Goal: Find specific page/section

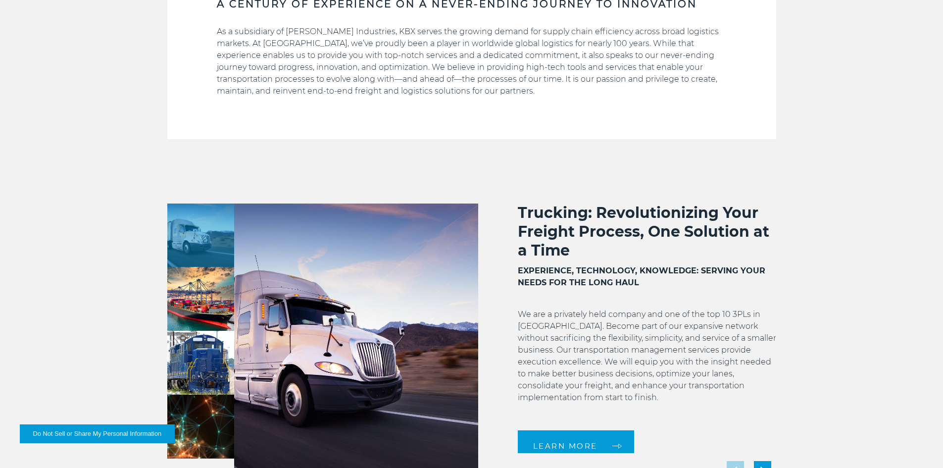
scroll to position [743, 0]
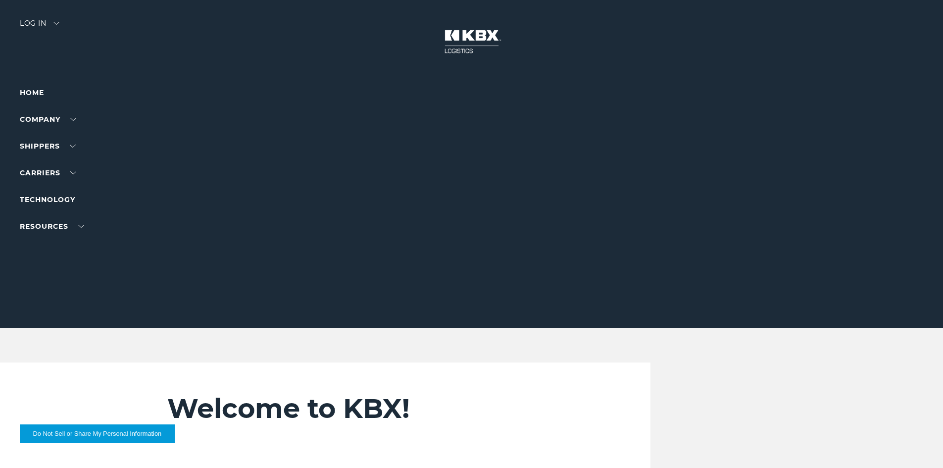
drag, startPoint x: 806, startPoint y: 338, endPoint x: 933, endPoint y: 322, distance: 127.7
drag, startPoint x: 0, startPoint y: 285, endPoint x: 80, endPoint y: 182, distance: 129.8
click at [0, 285] on div at bounding box center [475, 164] width 951 height 328
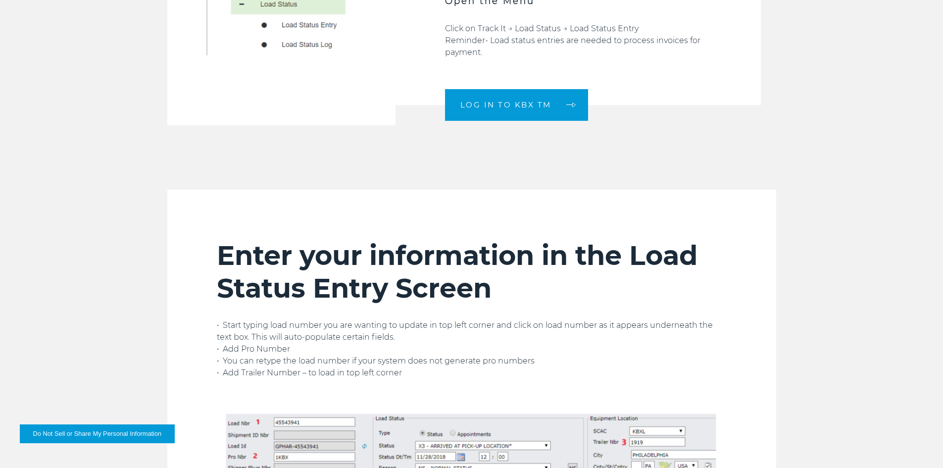
scroll to position [743, 0]
